Goal: Task Accomplishment & Management: Manage account settings

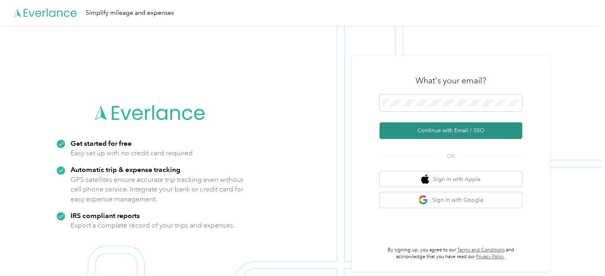
click at [456, 127] on button "Continue with Email / SSO" at bounding box center [451, 130] width 143 height 17
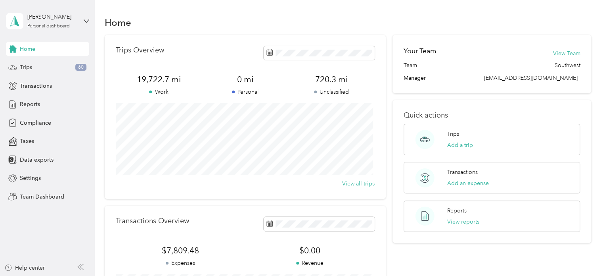
click at [98, 79] on div "Home Trips Overview 19,722.7 mi Work 0 mi Personal 720.3 mi Unclassified View a…" at bounding box center [348, 198] width 506 height 396
click at [70, 21] on div "[PERSON_NAME] Personal dashboard" at bounding box center [52, 21] width 50 height 16
click at [32, 63] on div "Team dashboard" at bounding box center [34, 63] width 42 height 8
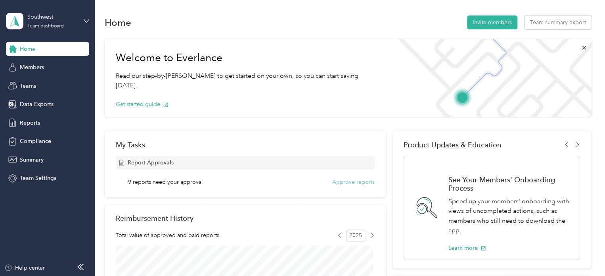
click at [351, 182] on button "Approve reports" at bounding box center [353, 182] width 42 height 8
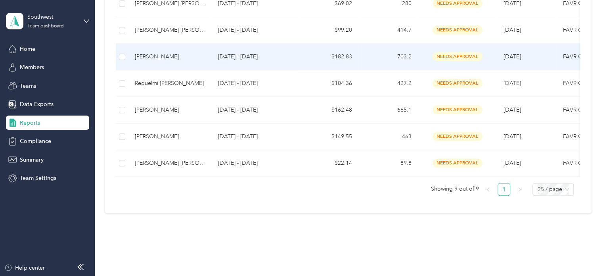
scroll to position [251, 0]
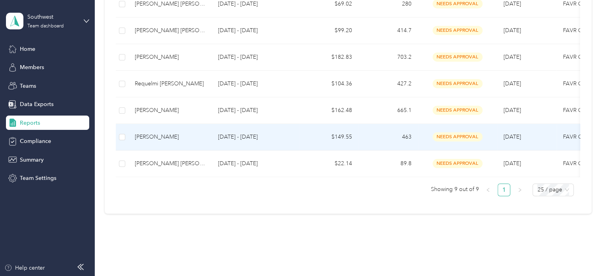
click at [295, 132] on td "[DATE] - [DATE]" at bounding box center [255, 137] width 87 height 27
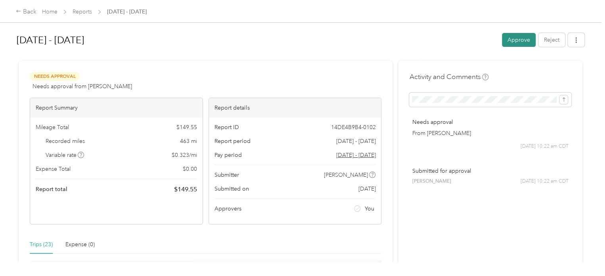
click at [519, 38] on button "Approve" at bounding box center [519, 40] width 34 height 14
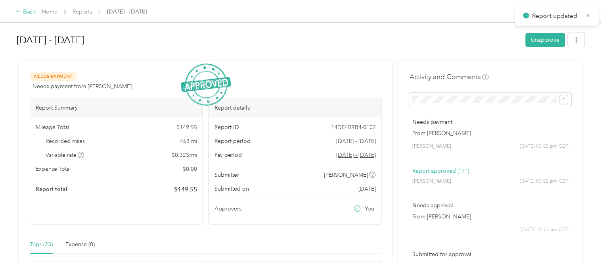
click at [28, 10] on div "Back" at bounding box center [26, 12] width 21 height 10
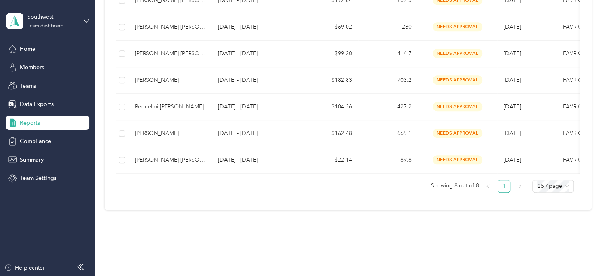
scroll to position [233, 0]
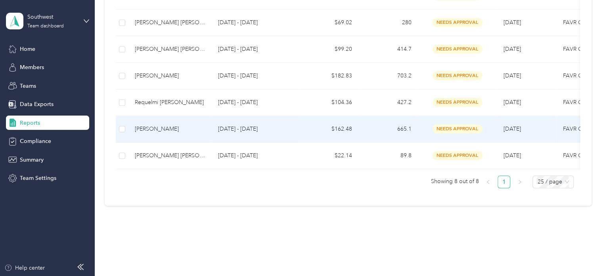
click at [299, 128] on td "$162.48" at bounding box center [328, 129] width 59 height 27
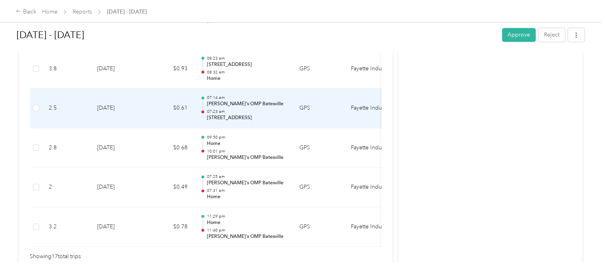
scroll to position [758, 0]
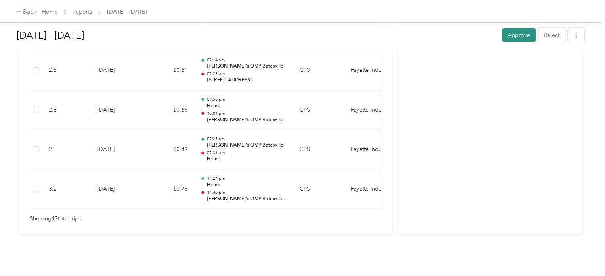
click at [514, 37] on button "Approve" at bounding box center [519, 35] width 34 height 14
click at [27, 9] on div "Back" at bounding box center [26, 12] width 21 height 10
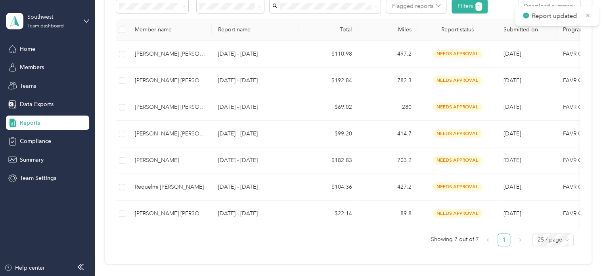
scroll to position [167, 0]
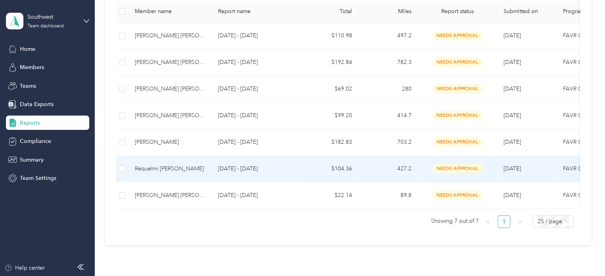
click at [301, 164] on td "$104.36" at bounding box center [328, 168] width 59 height 27
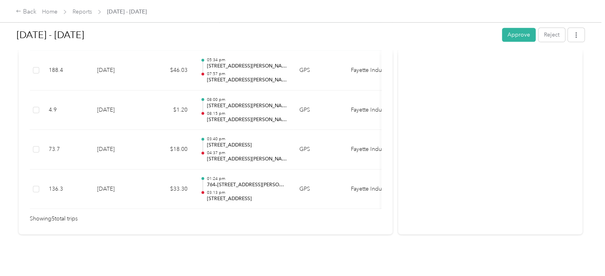
scroll to position [286, 0]
click at [518, 33] on button "Approve" at bounding box center [519, 35] width 34 height 14
click at [28, 12] on div "Back" at bounding box center [26, 12] width 21 height 10
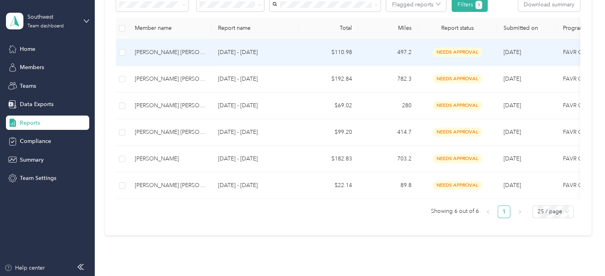
scroll to position [150, 0]
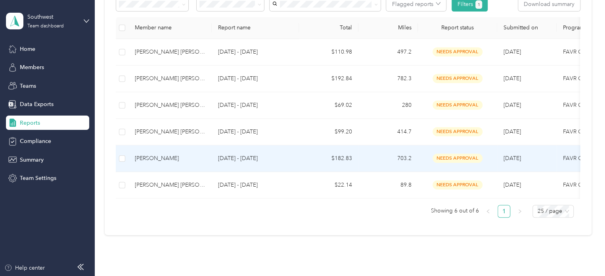
click at [311, 161] on td "$182.83" at bounding box center [328, 158] width 59 height 27
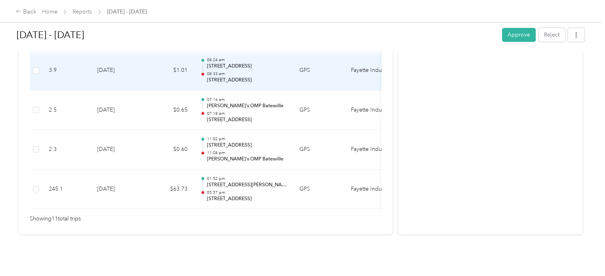
scroll to position [542, 0]
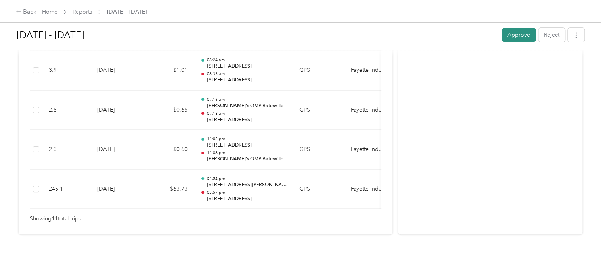
click at [518, 34] on button "Approve" at bounding box center [519, 35] width 34 height 14
click at [31, 12] on div "Back" at bounding box center [26, 12] width 21 height 10
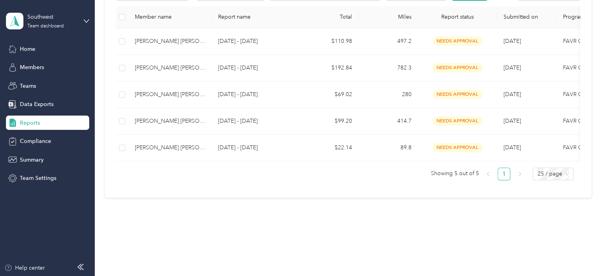
scroll to position [161, 0]
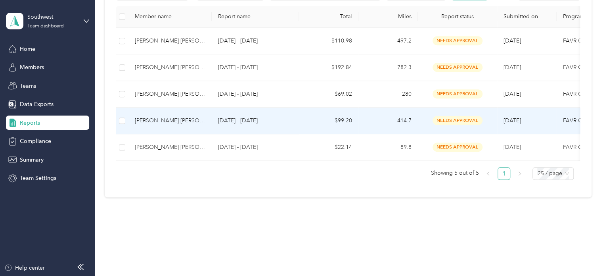
click at [296, 123] on td "[DATE] - [DATE]" at bounding box center [255, 120] width 87 height 27
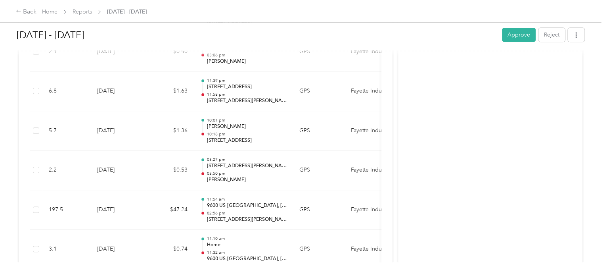
scroll to position [483, 0]
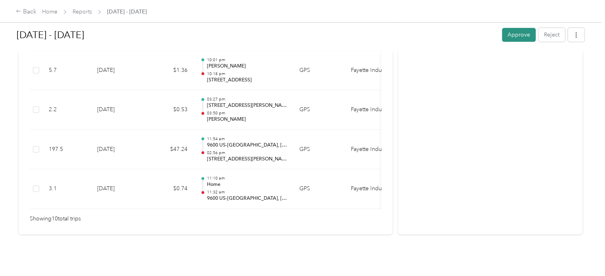
click at [512, 35] on button "Approve" at bounding box center [519, 35] width 34 height 14
click at [27, 12] on div "Back" at bounding box center [26, 12] width 21 height 10
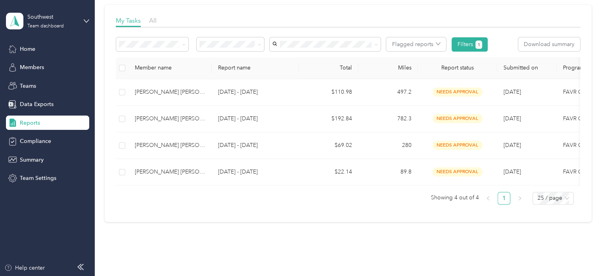
scroll to position [144, 0]
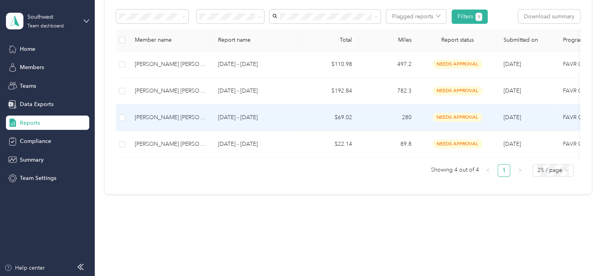
click at [314, 112] on td "$69.02" at bounding box center [328, 117] width 59 height 27
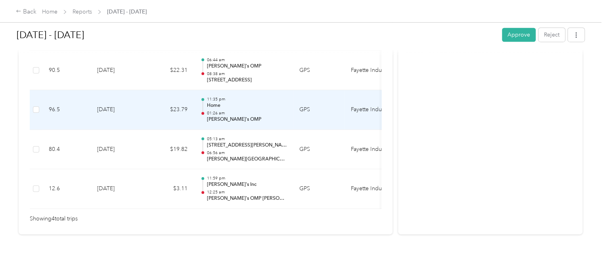
scroll to position [246, 0]
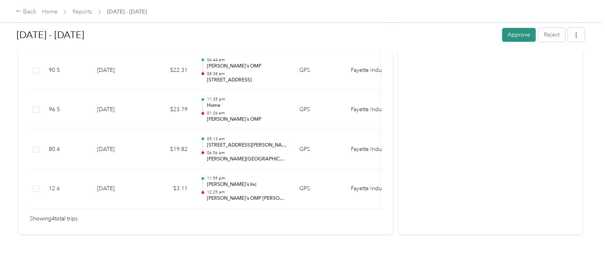
click at [509, 33] on button "Approve" at bounding box center [519, 35] width 34 height 14
click at [27, 10] on div "Back" at bounding box center [26, 12] width 21 height 10
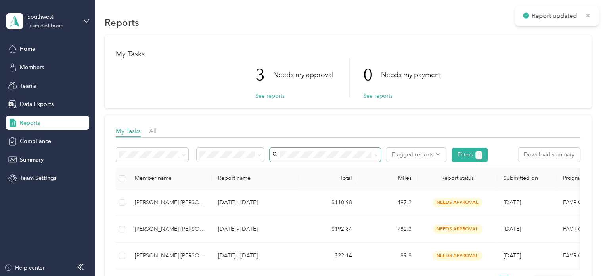
scroll to position [90, 0]
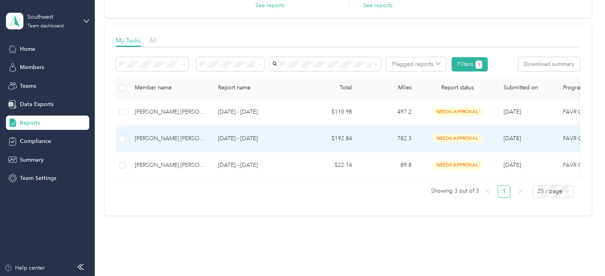
click at [299, 140] on td "$192.84" at bounding box center [328, 138] width 59 height 27
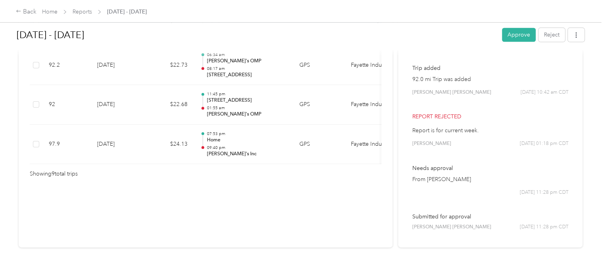
scroll to position [481, 0]
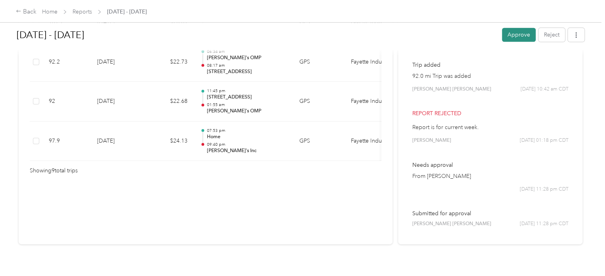
click at [514, 35] on button "Approve" at bounding box center [519, 35] width 34 height 14
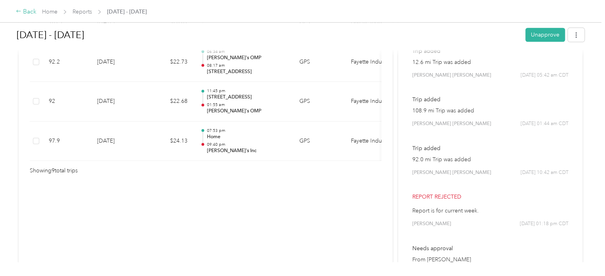
click at [27, 14] on div "Back" at bounding box center [26, 12] width 21 height 10
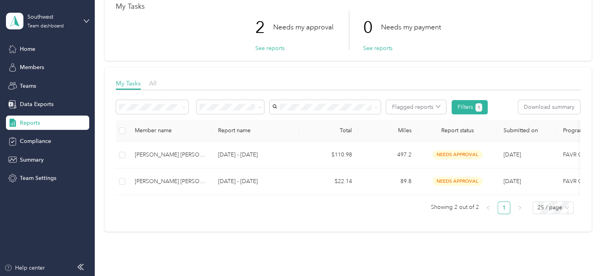
scroll to position [60, 0]
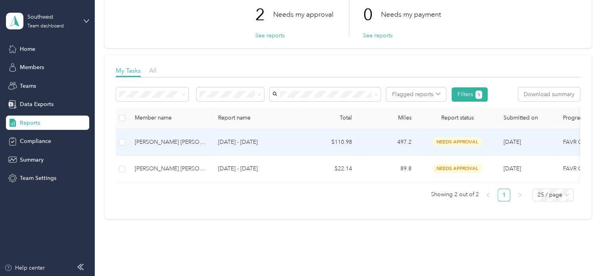
click at [302, 139] on td "$110.98" at bounding box center [328, 142] width 59 height 27
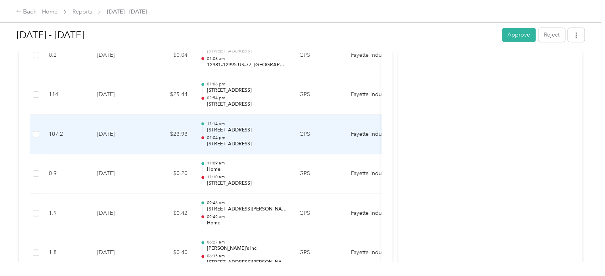
scroll to position [566, 0]
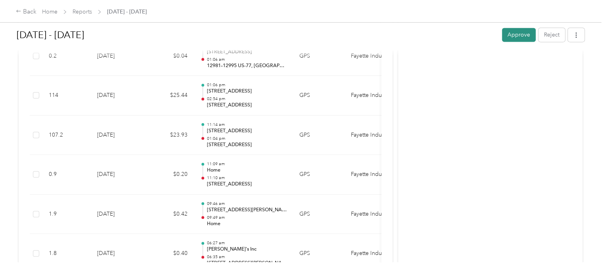
click at [521, 37] on button "Approve" at bounding box center [519, 35] width 34 height 14
click at [29, 11] on div "Back" at bounding box center [26, 12] width 21 height 10
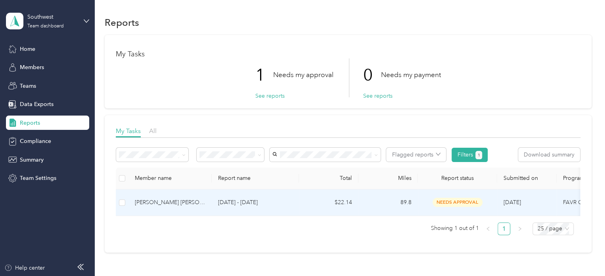
click at [318, 198] on td "$22.14" at bounding box center [328, 202] width 59 height 27
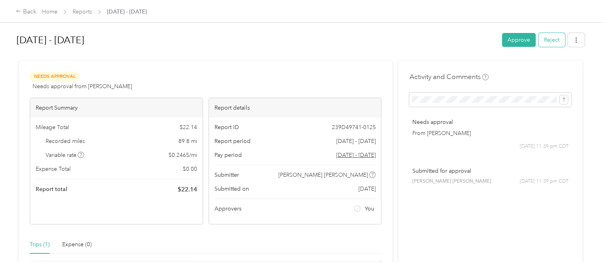
click at [547, 34] on button "Reject" at bounding box center [552, 40] width 27 height 14
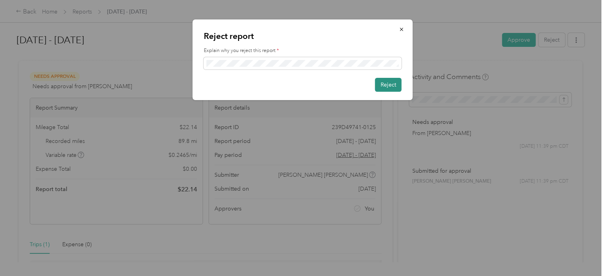
click at [382, 83] on button "Reject" at bounding box center [388, 85] width 27 height 14
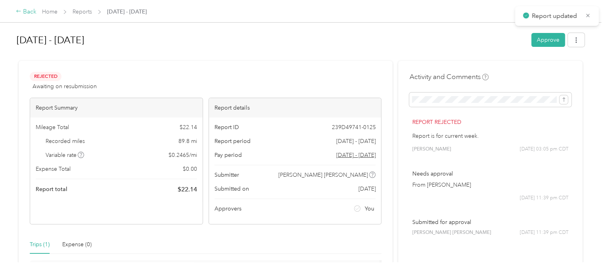
click at [26, 8] on div "Back" at bounding box center [26, 12] width 21 height 10
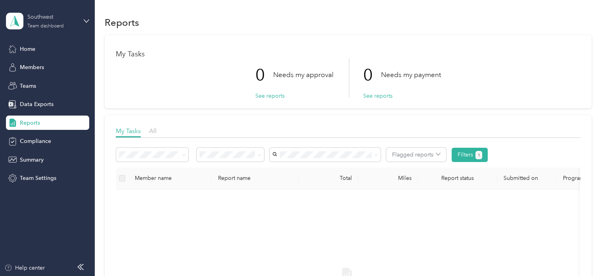
click at [77, 19] on div "Southwest" at bounding box center [52, 17] width 50 height 8
click at [36, 84] on div "Personal dashboard" at bounding box center [90, 83] width 156 height 14
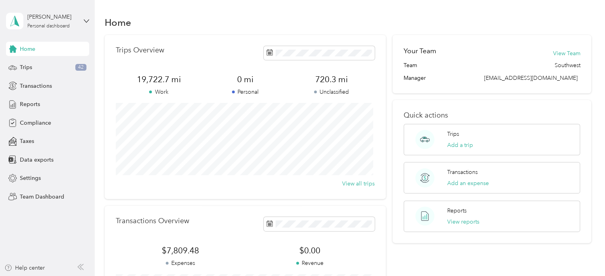
click at [190, 19] on div "Home" at bounding box center [348, 22] width 487 height 17
